Goal: Task Accomplishment & Management: Manage account settings

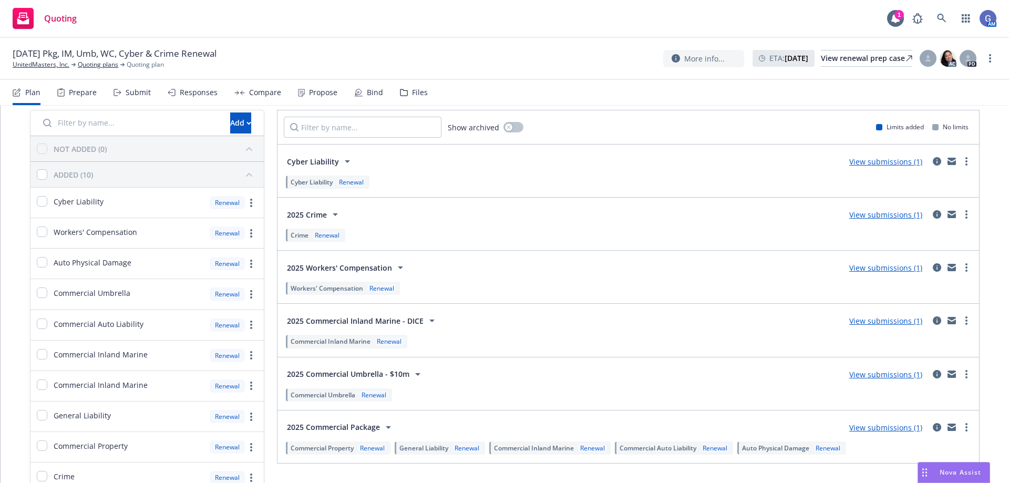
scroll to position [53, 0]
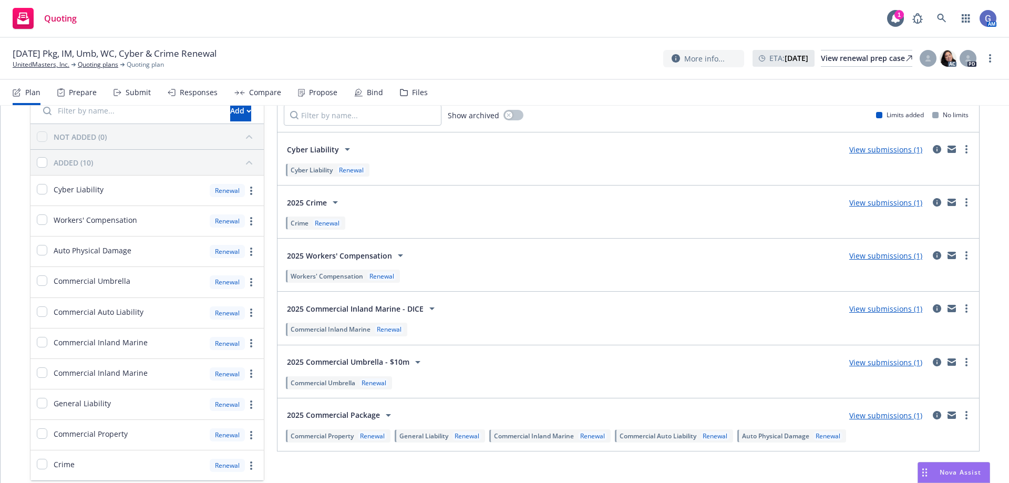
click at [881, 307] on link "View submissions (1)" at bounding box center [885, 309] width 73 height 10
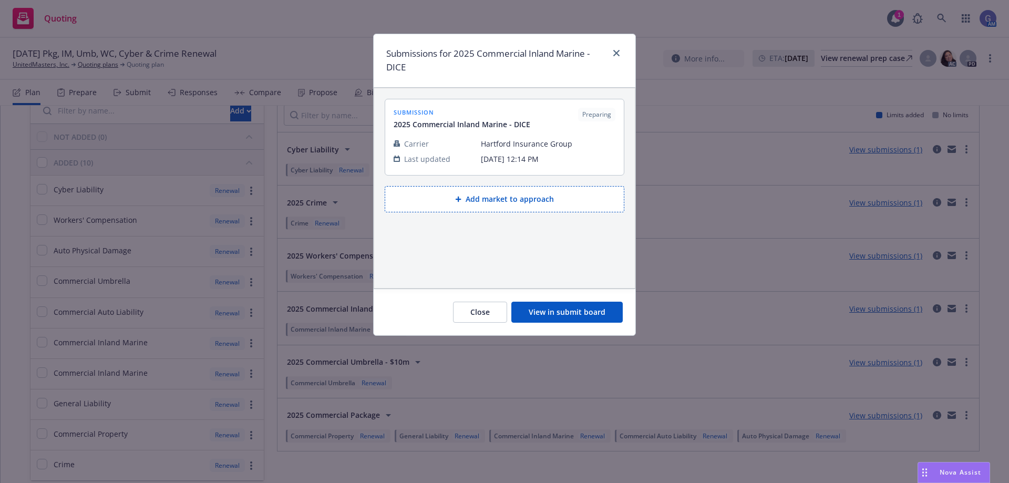
click at [578, 317] on button "View in submit board" at bounding box center [566, 312] width 111 height 21
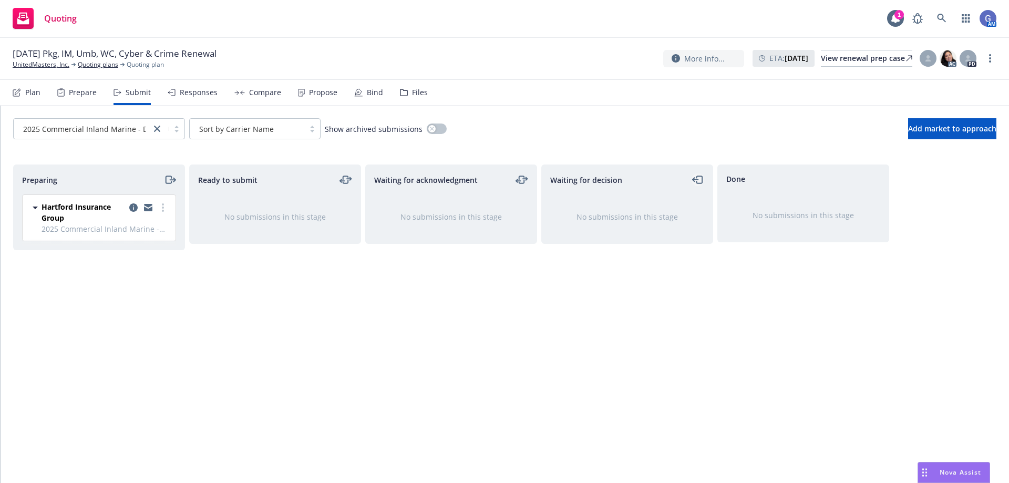
click at [697, 180] on icon "moveLeft" at bounding box center [698, 179] width 12 height 13
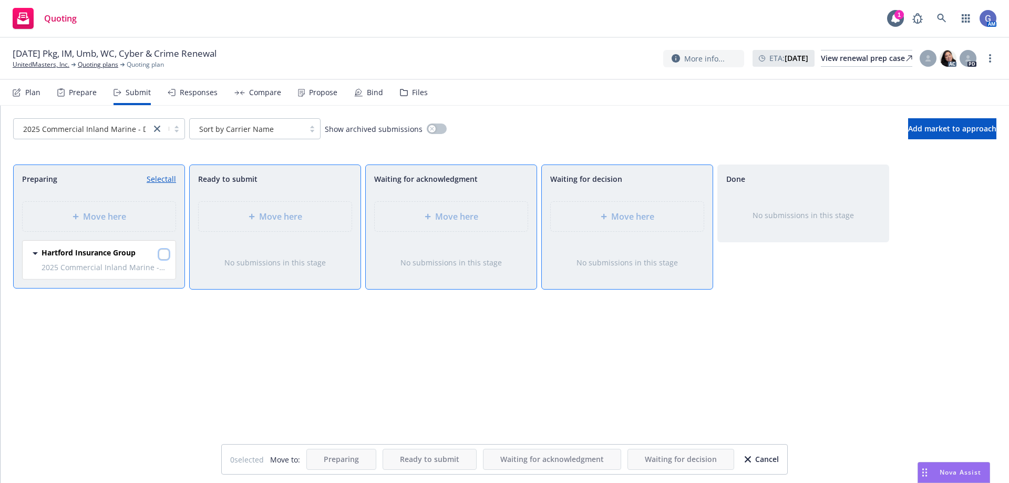
click at [162, 256] on input "checkbox" at bounding box center [164, 254] width 11 height 11
checkbox input "true"
click at [638, 214] on span "Move here" at bounding box center [632, 216] width 43 height 13
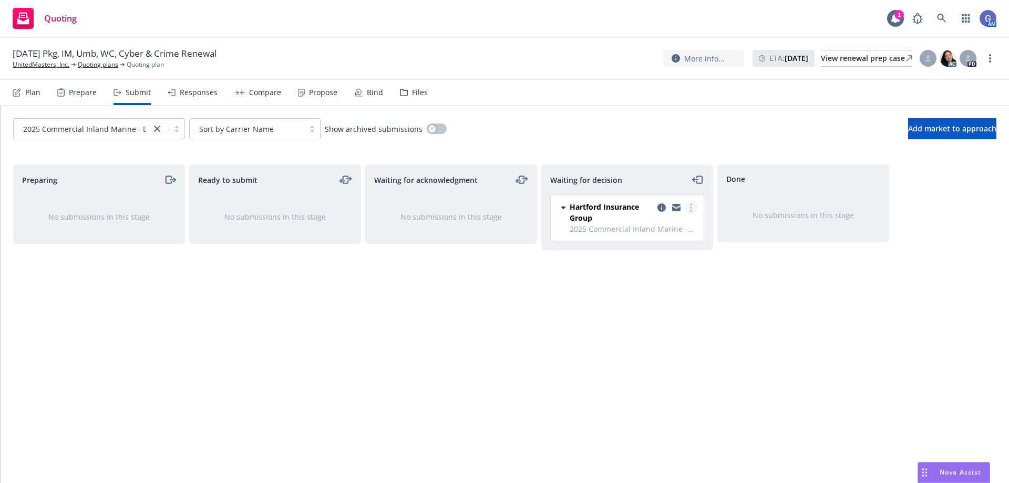
click at [690, 206] on icon "more" at bounding box center [691, 207] width 2 height 8
click at [668, 270] on span "Add accepted decision" at bounding box center [644, 271] width 105 height 10
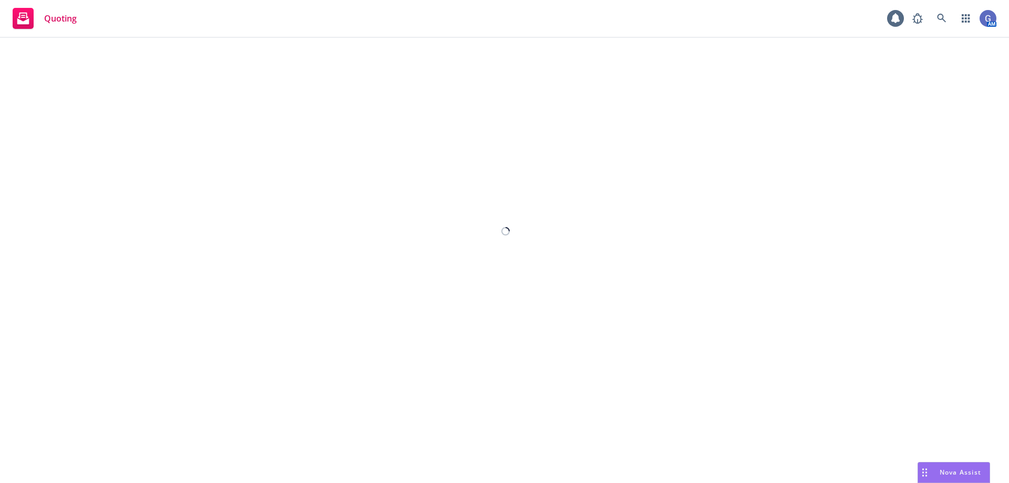
select select "12"
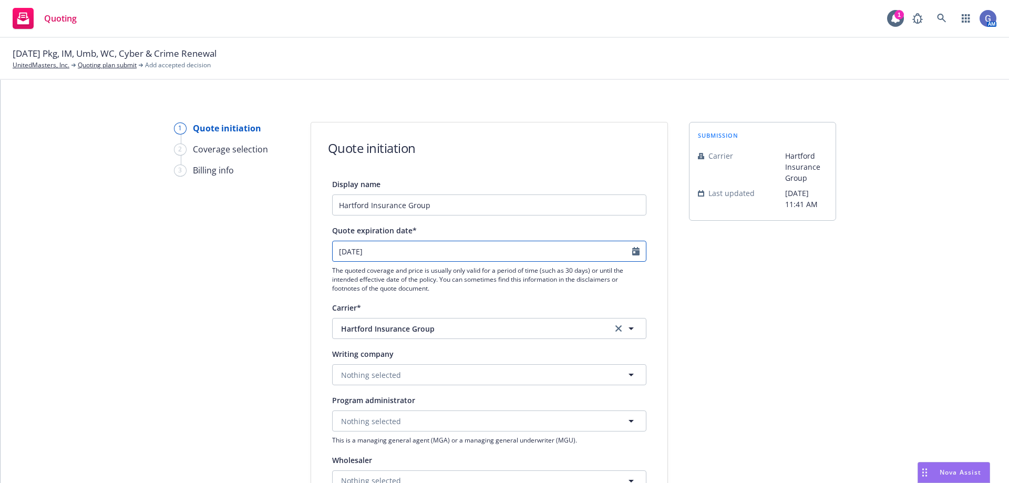
click at [416, 247] on input "09/11/2025" at bounding box center [482, 251] width 299 height 20
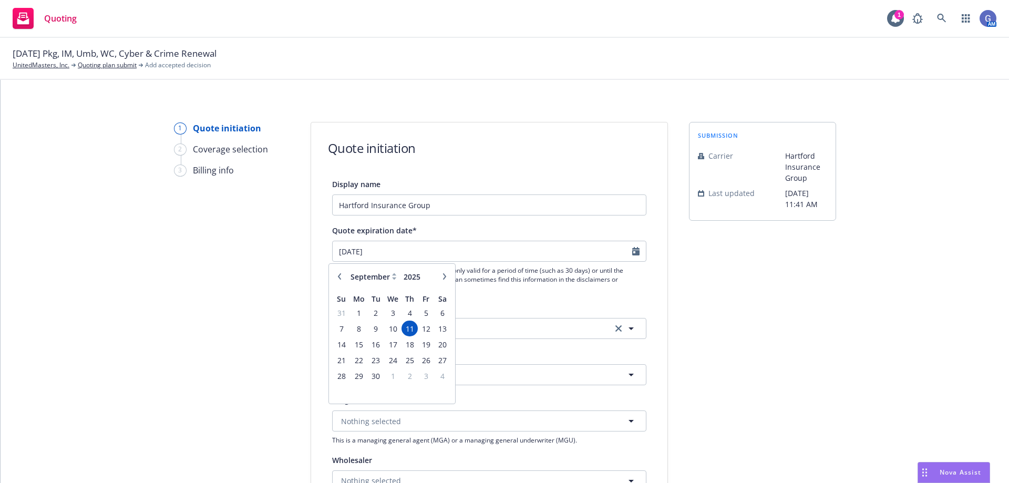
click at [338, 277] on icon "button" at bounding box center [339, 276] width 6 height 6
click at [445, 276] on icon "button" at bounding box center [444, 276] width 3 height 6
select select "8"
click at [381, 344] on span "12" at bounding box center [376, 344] width 14 height 13
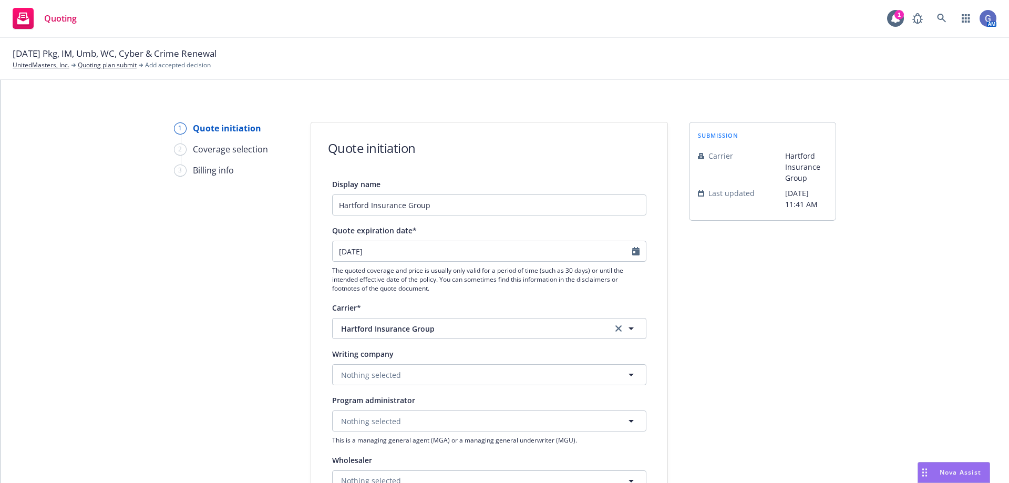
type input "08/12/2025"
click at [458, 369] on button "Nothing selected" at bounding box center [489, 374] width 314 height 21
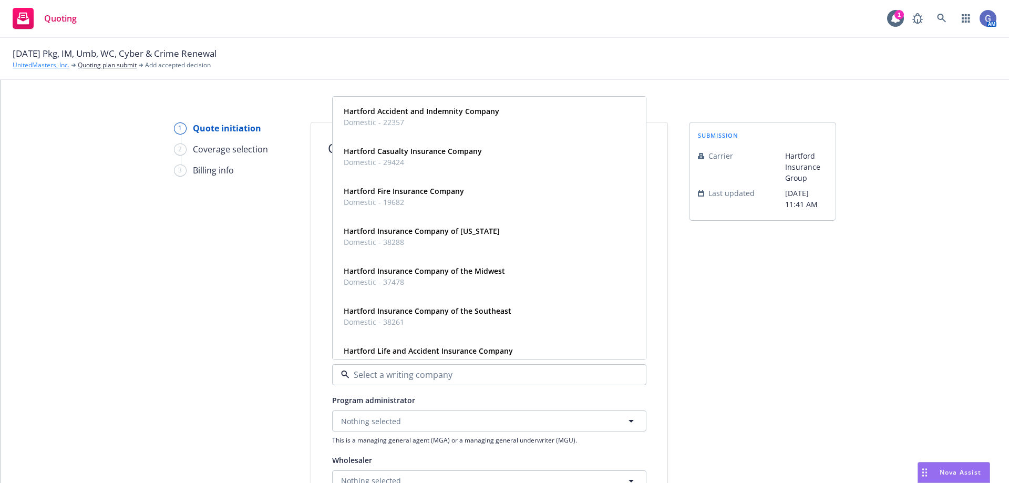
click at [49, 66] on link "UnitedMasters, Inc." at bounding box center [41, 64] width 57 height 9
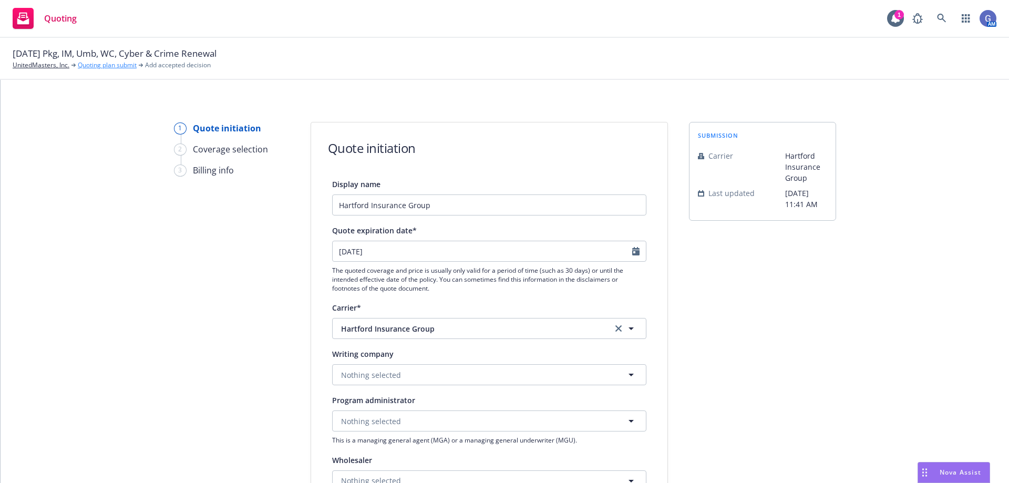
click at [100, 66] on link "Quoting plan submit" at bounding box center [107, 64] width 59 height 9
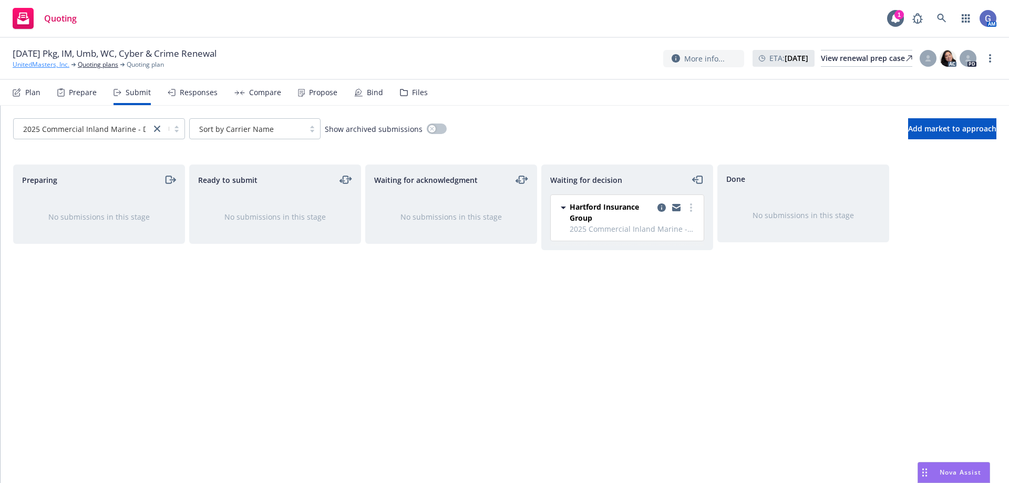
click at [47, 65] on link "UnitedMasters, Inc." at bounding box center [41, 64] width 57 height 9
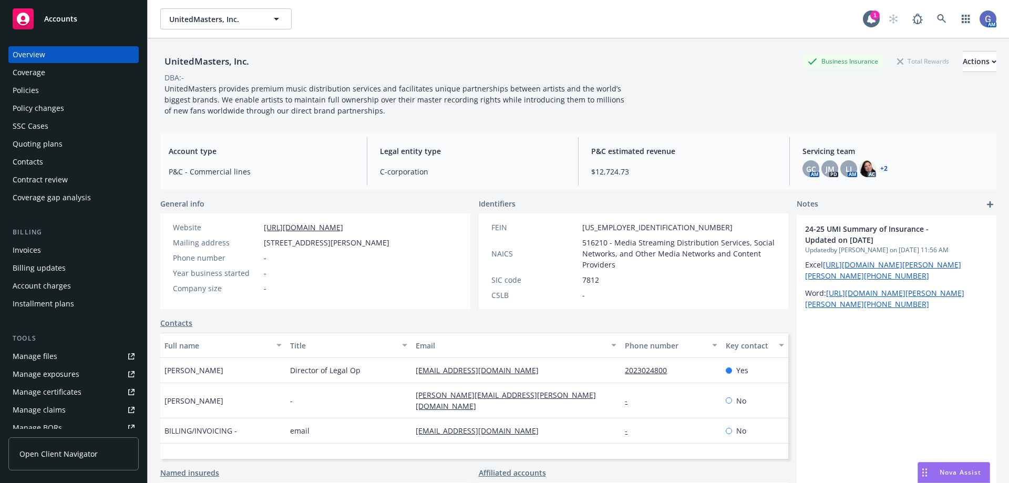
click at [35, 143] on div "Quoting plans" at bounding box center [38, 144] width 50 height 17
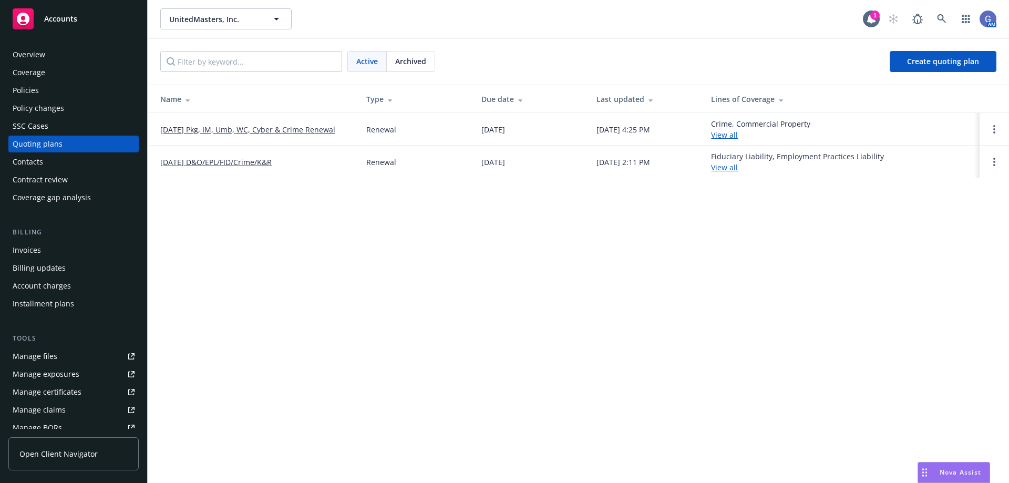
click at [272, 129] on link "[DATE] Pkg, IM, Umb, WC, Cyber & Crime Renewal" at bounding box center [247, 129] width 175 height 11
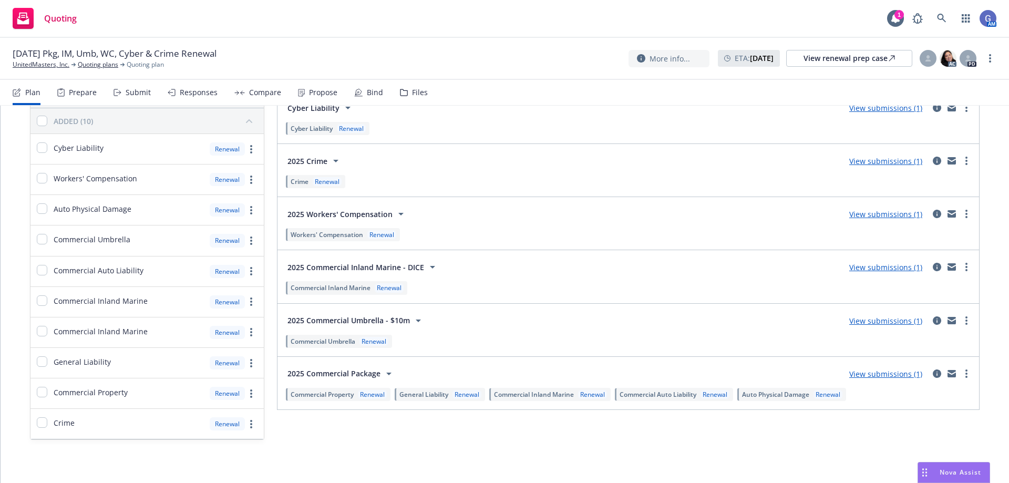
scroll to position [97, 0]
